Goal: Navigation & Orientation: Find specific page/section

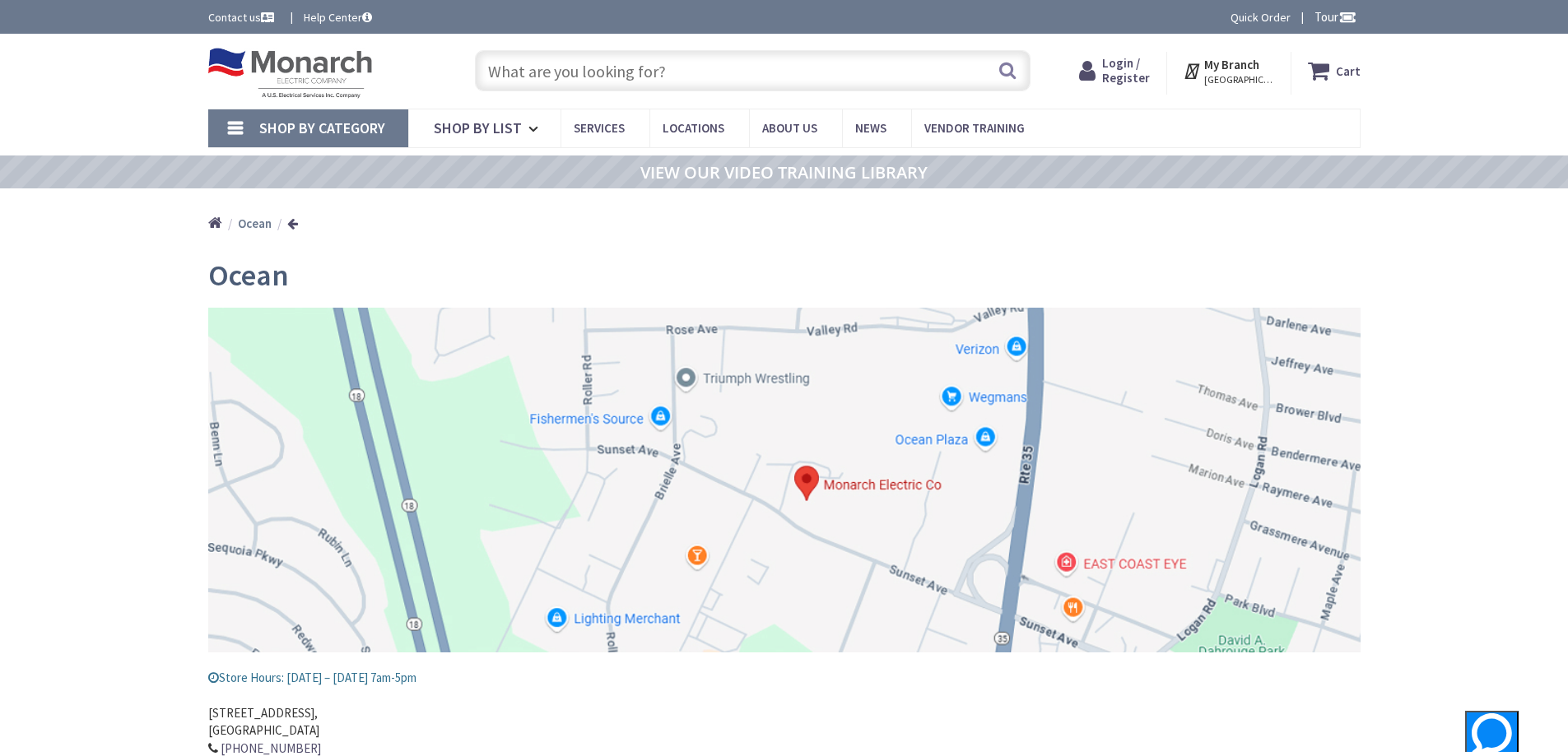
click at [260, 234] on ul "Home Ocean" at bounding box center [254, 217] width 91 height 58
click at [259, 228] on strong "Ocean" at bounding box center [255, 223] width 33 height 16
click at [259, 223] on strong "Ocean" at bounding box center [255, 223] width 33 height 16
click at [266, 72] on img at bounding box center [290, 73] width 164 height 51
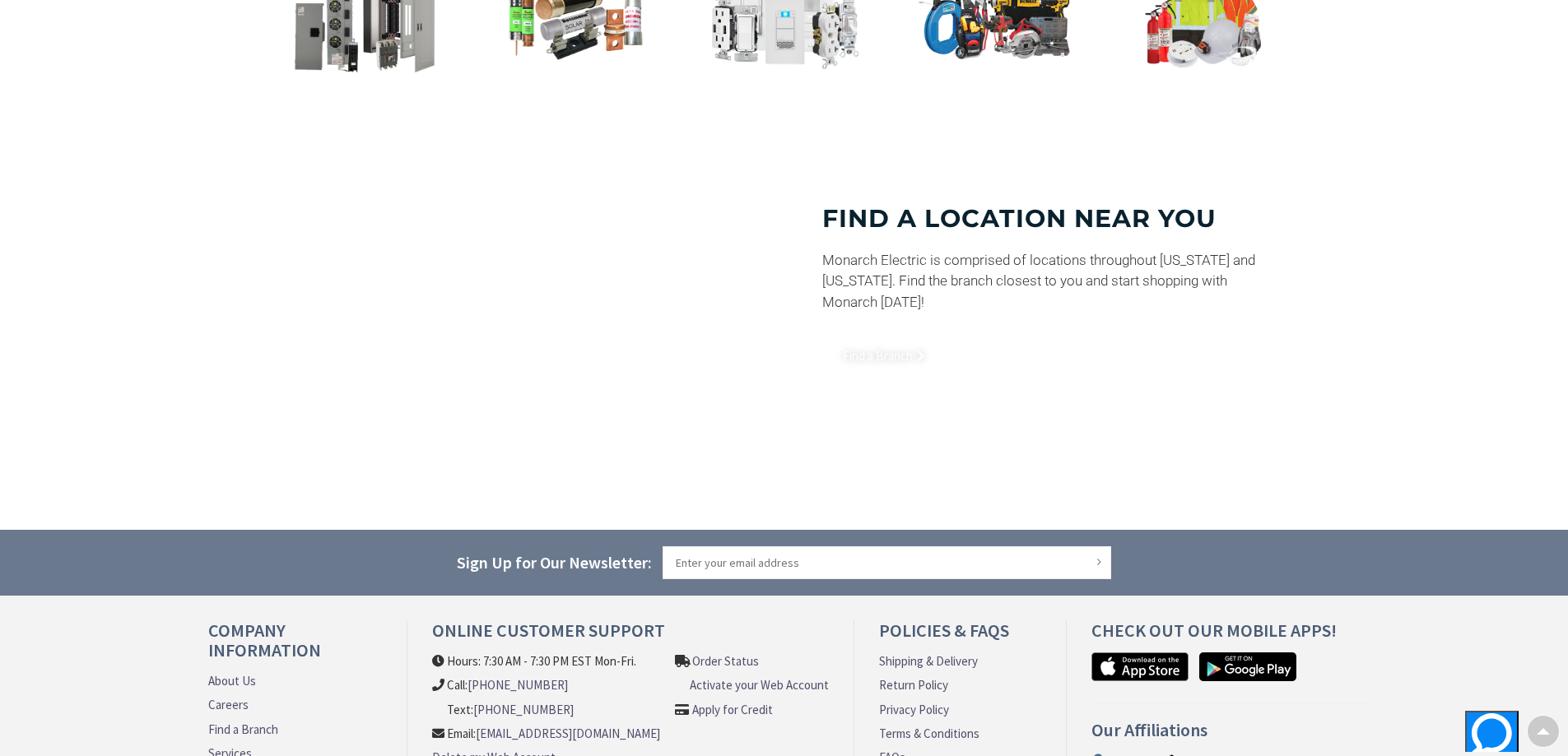
scroll to position [1228, 0]
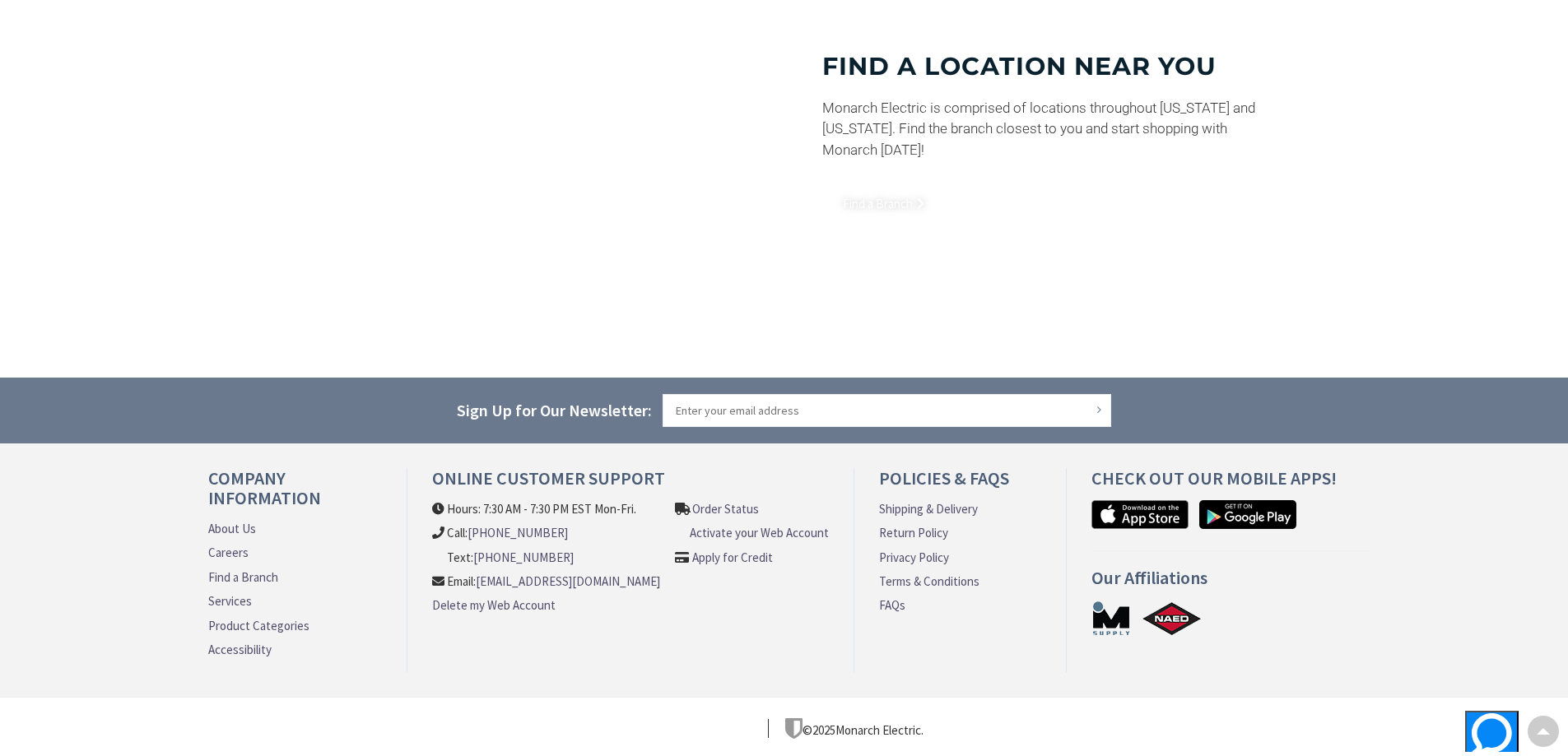
click at [246, 569] on link "Find a Branch" at bounding box center [243, 578] width 70 height 18
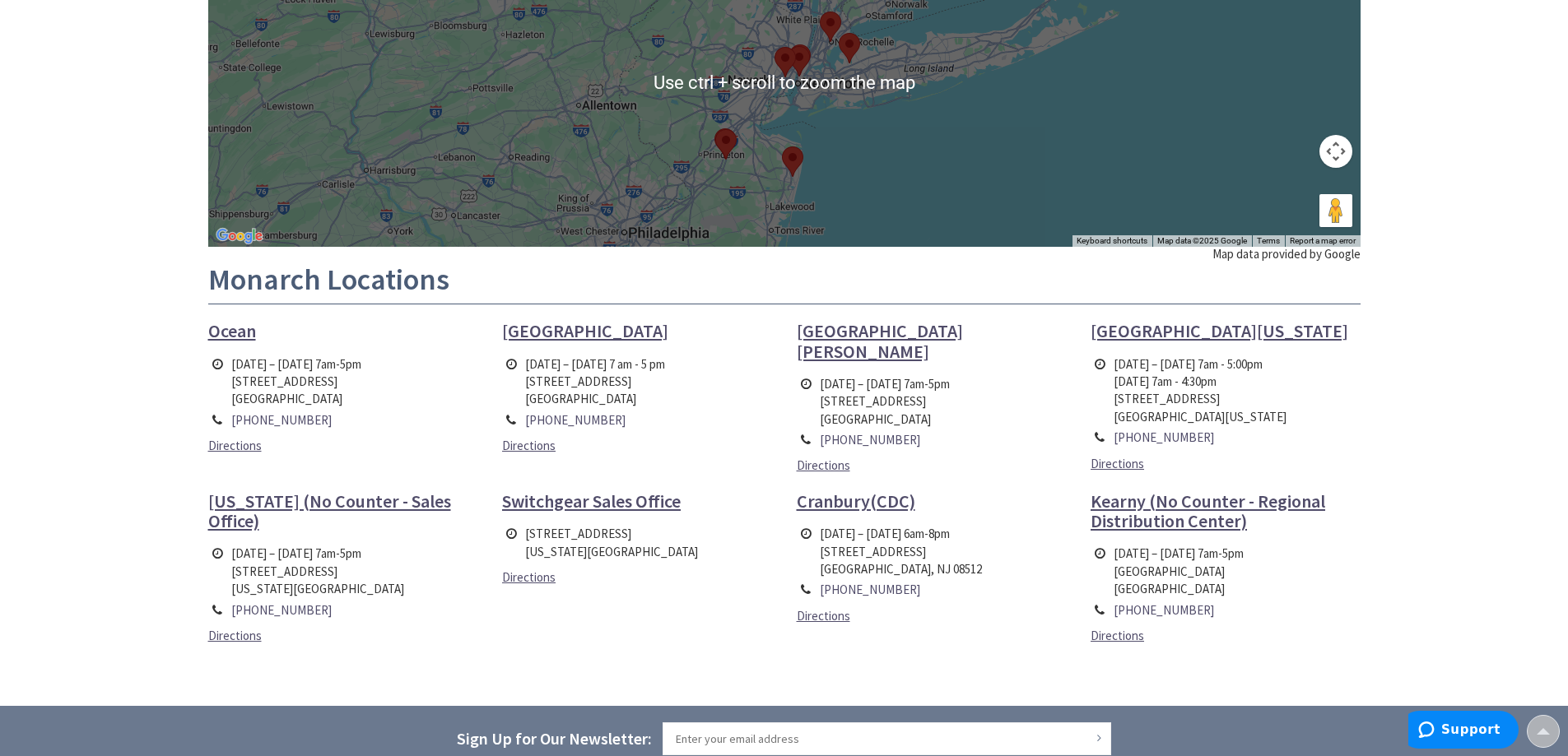
click at [560, 329] on span "[GEOGRAPHIC_DATA]" at bounding box center [585, 330] width 166 height 23
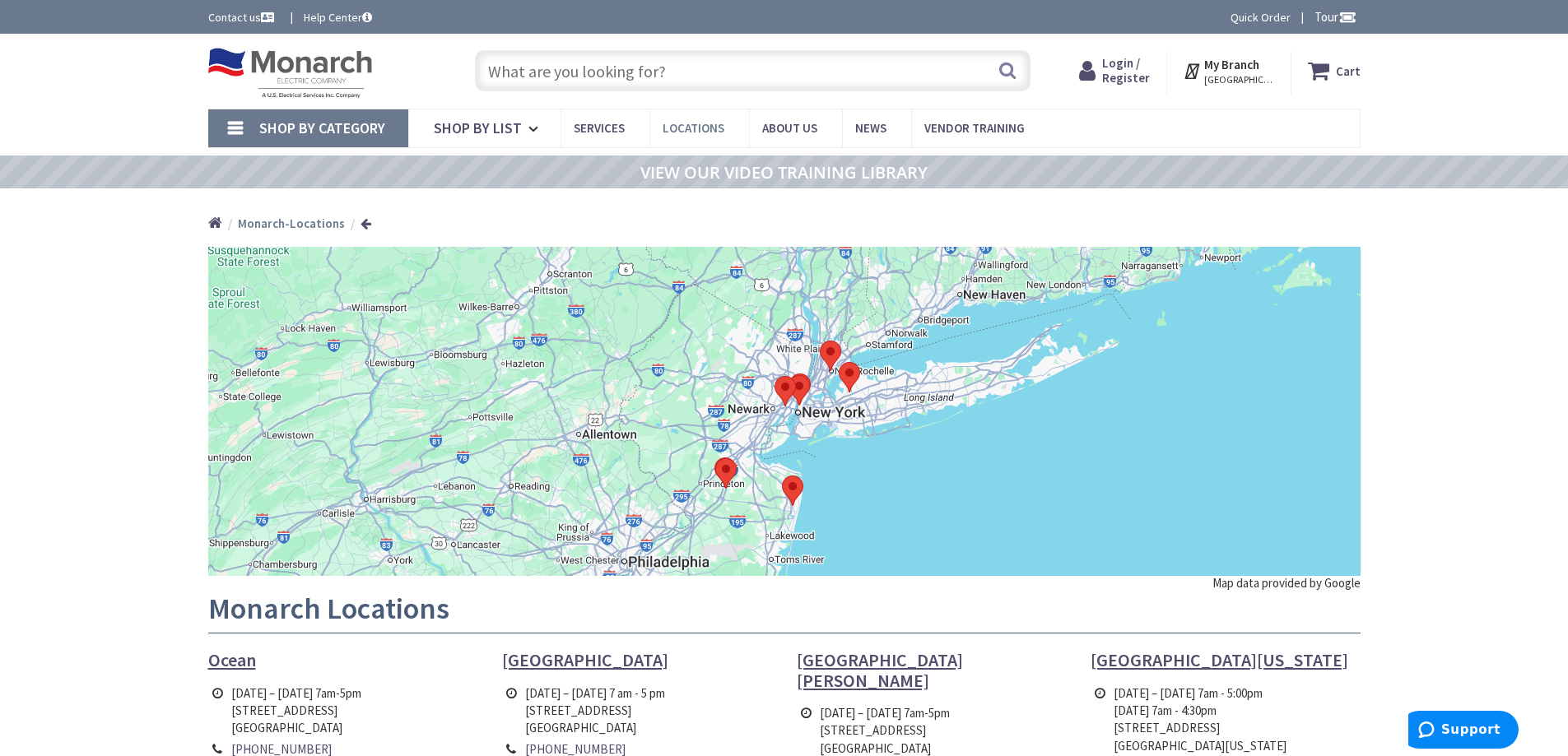
click at [693, 125] on span "Locations" at bounding box center [693, 128] width 62 height 16
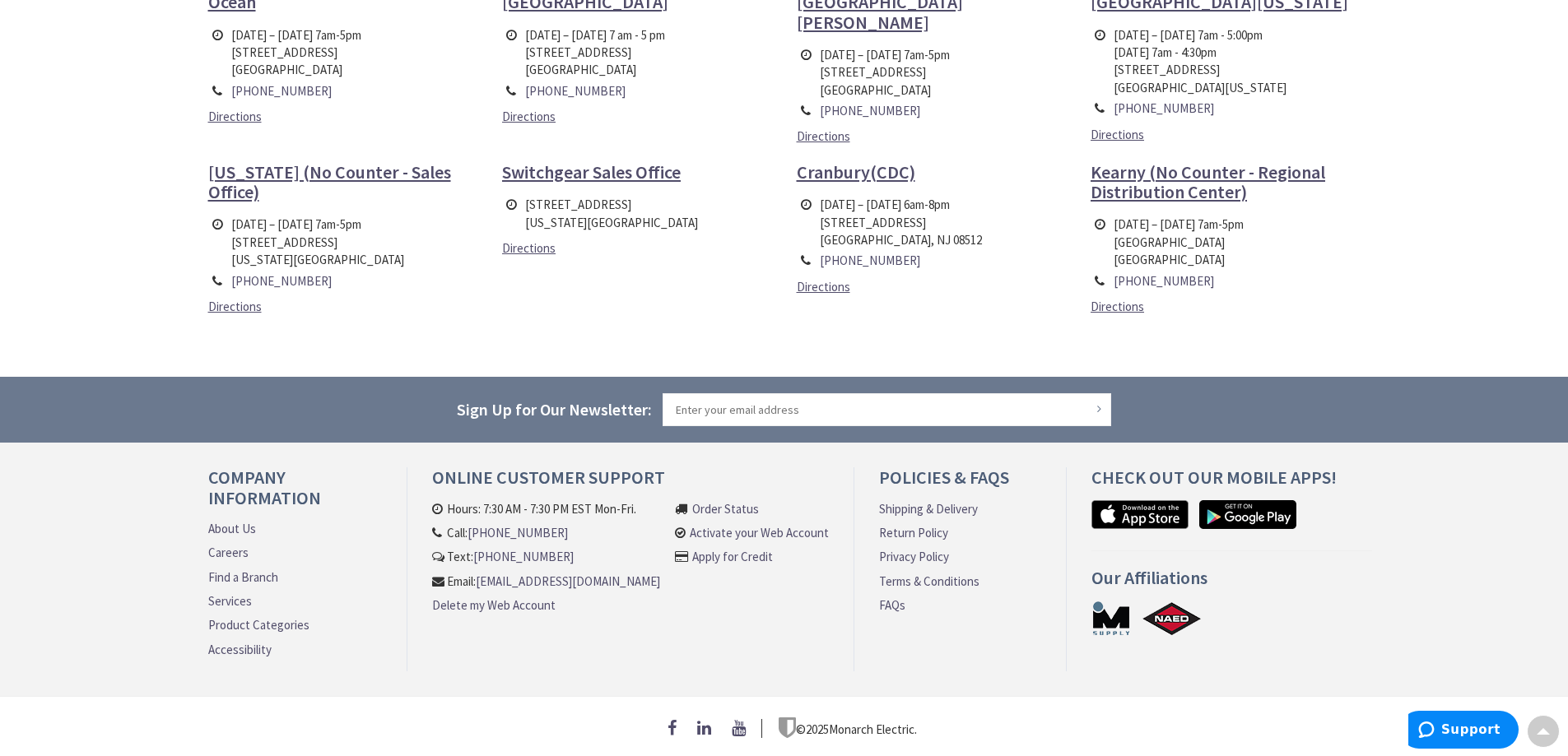
scroll to position [663, 0]
click at [238, 544] on link "Careers" at bounding box center [228, 553] width 40 height 18
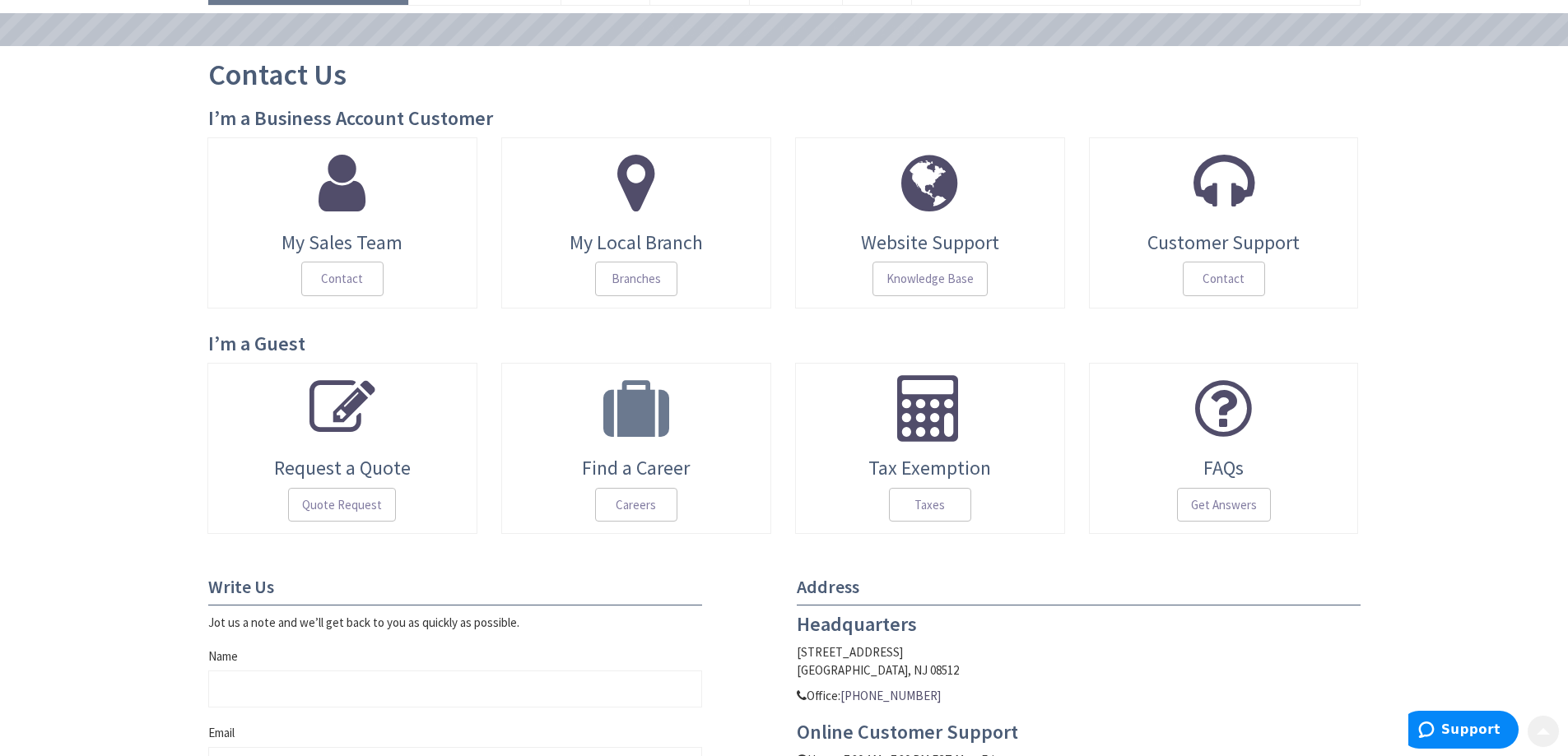
scroll to position [164, 0]
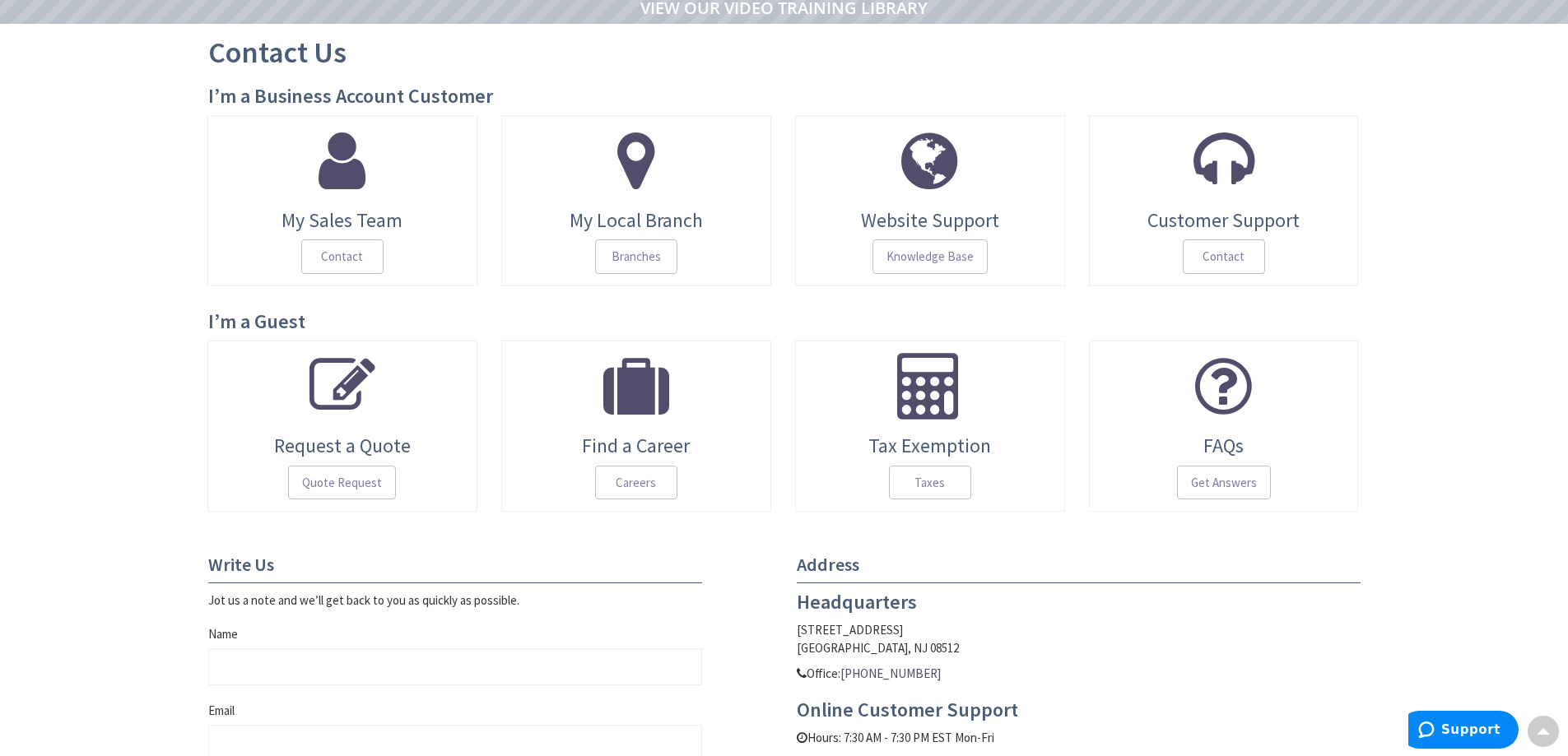
click at [373, 169] on span at bounding box center [342, 160] width 245 height 66
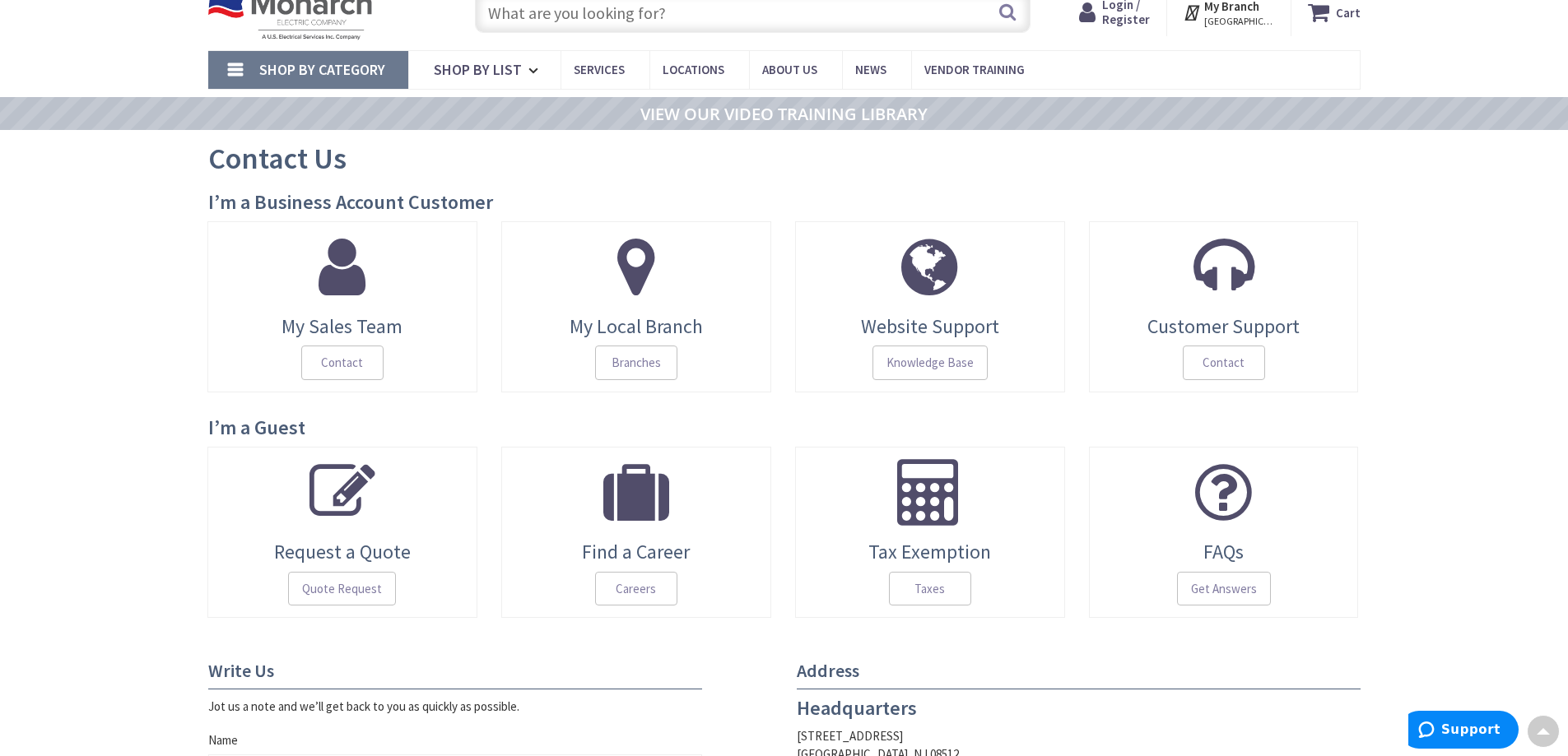
scroll to position [0, 0]
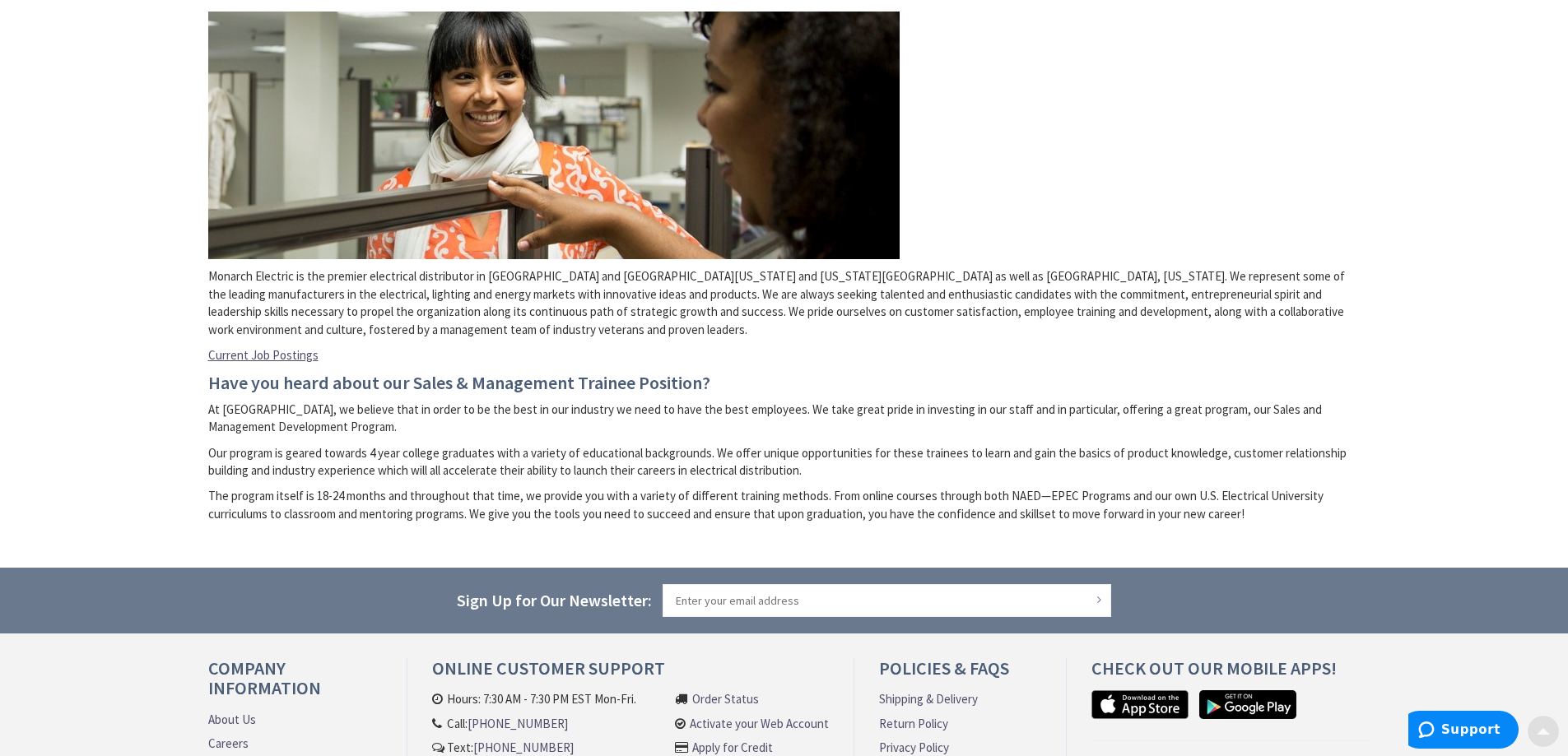
scroll to position [411, 0]
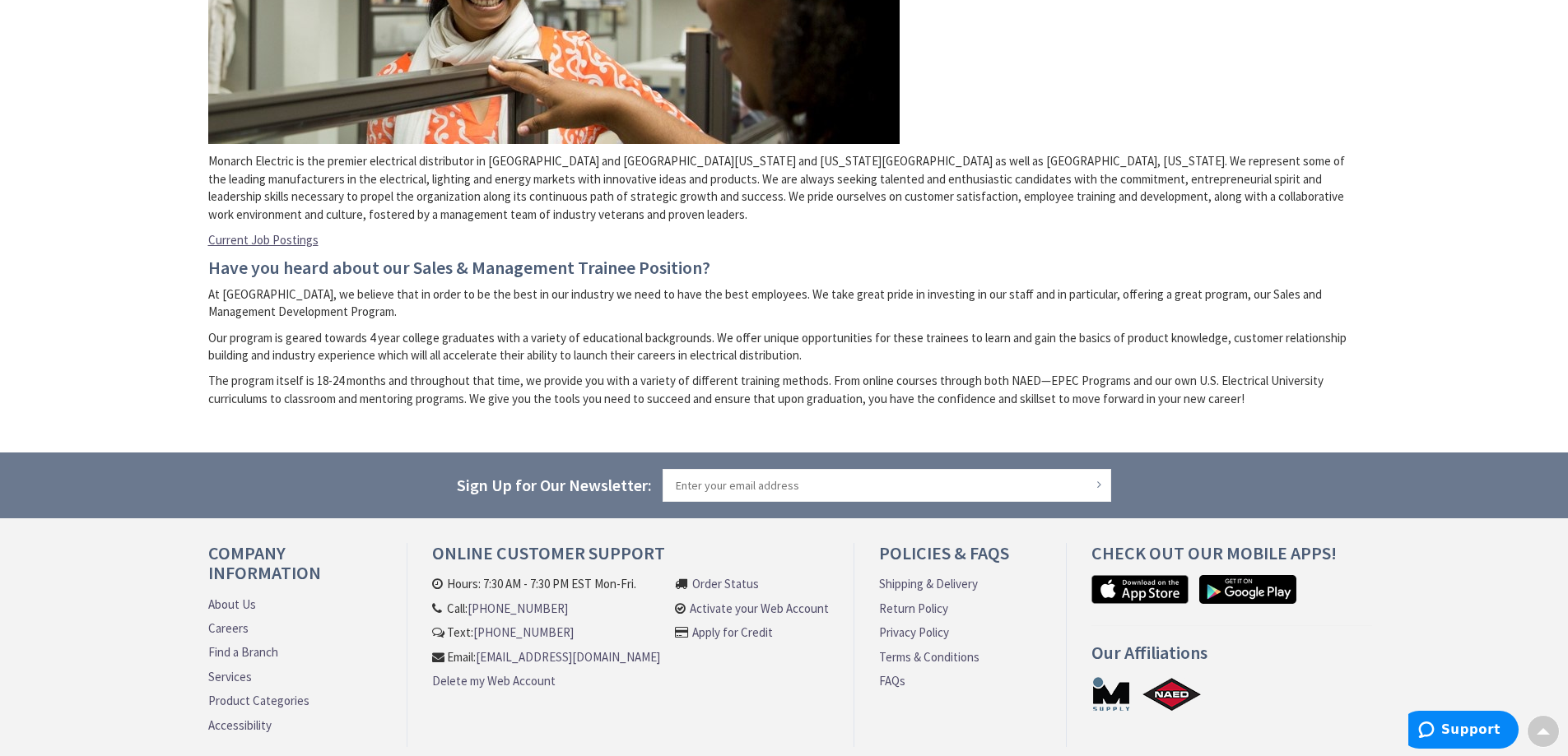
click at [286, 242] on link "Current Job Postings" at bounding box center [264, 240] width 110 height 18
click at [229, 629] on link "Careers" at bounding box center [228, 629] width 40 height 18
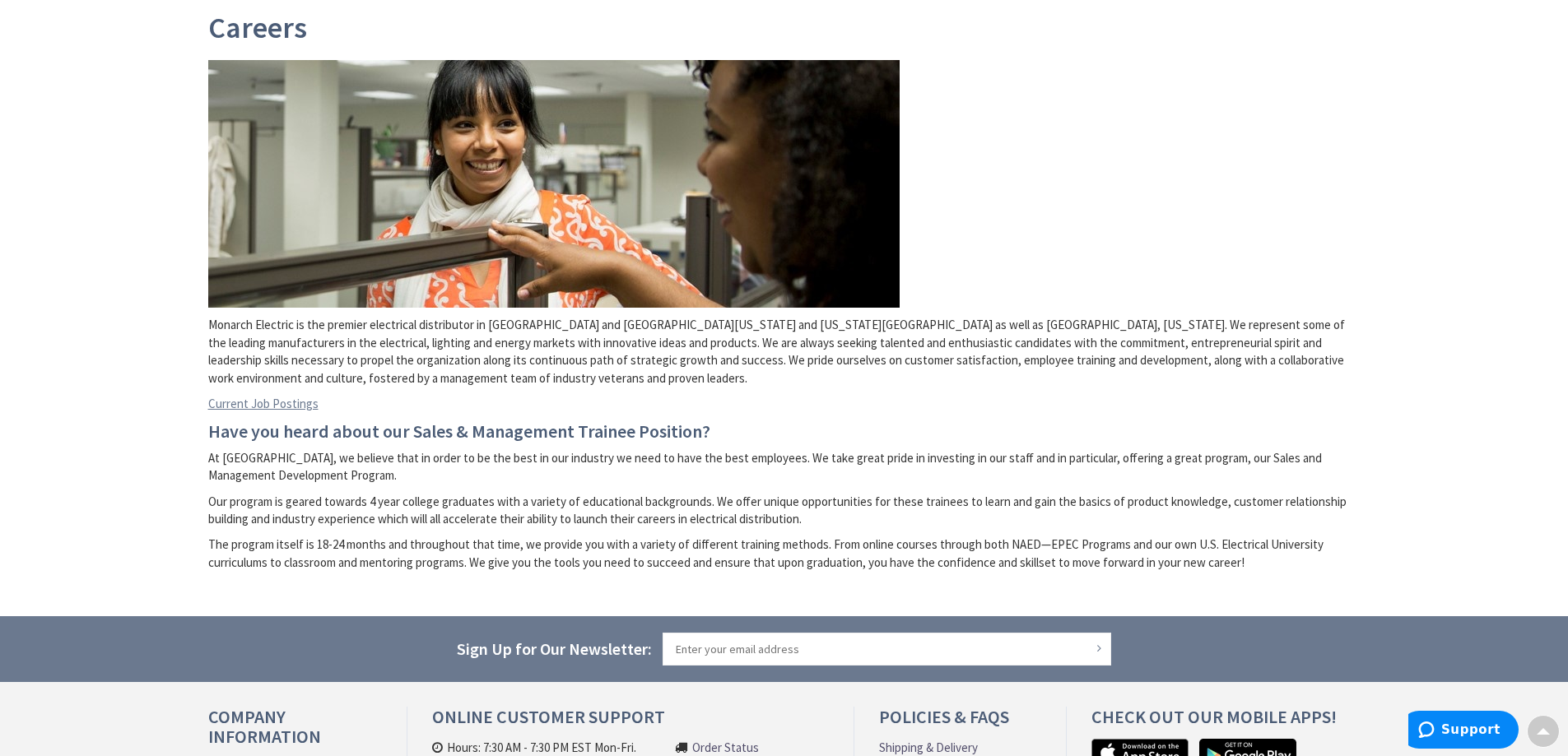
scroll to position [247, 0]
click at [290, 407] on link "Current Job Postings" at bounding box center [264, 405] width 110 height 18
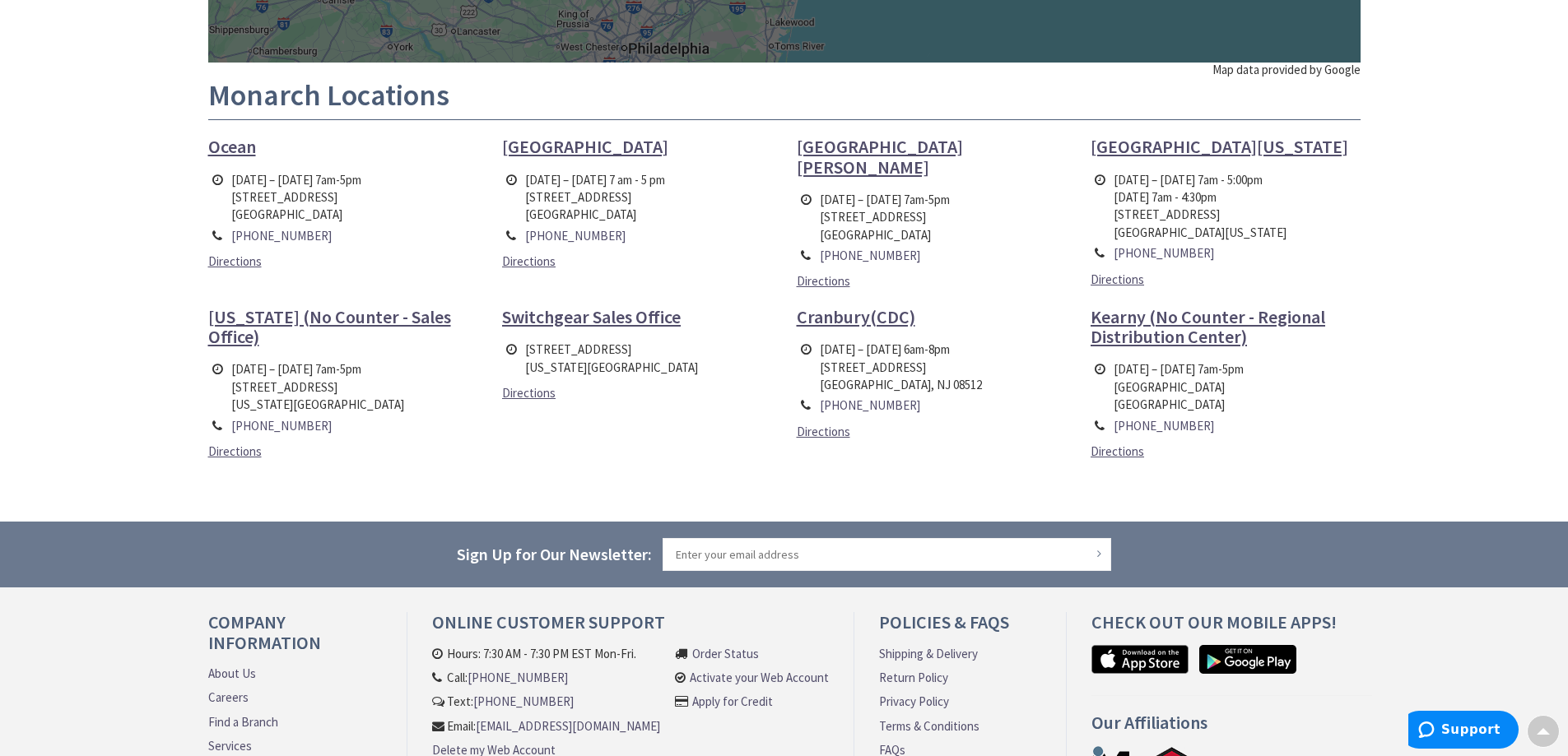
scroll to position [663, 0]
